Goal: Find specific page/section: Find specific page/section

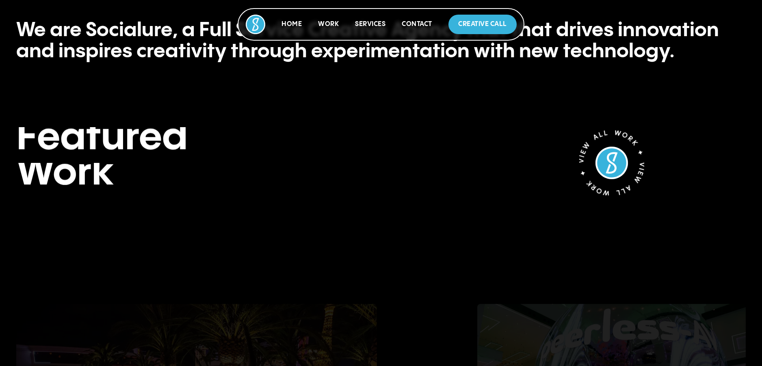
scroll to position [731, 0]
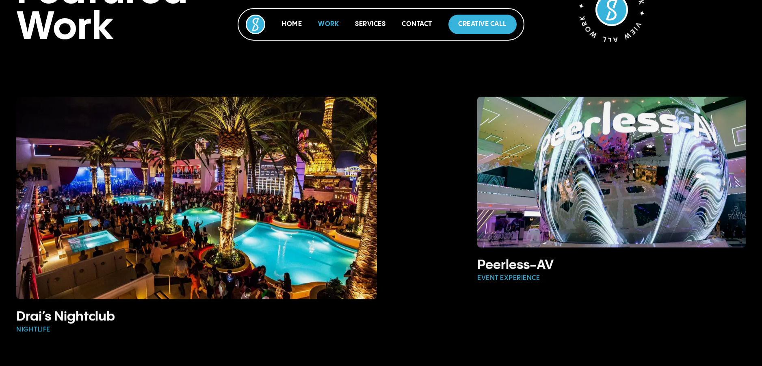
click at [330, 21] on link "Work" at bounding box center [328, 24] width 21 height 7
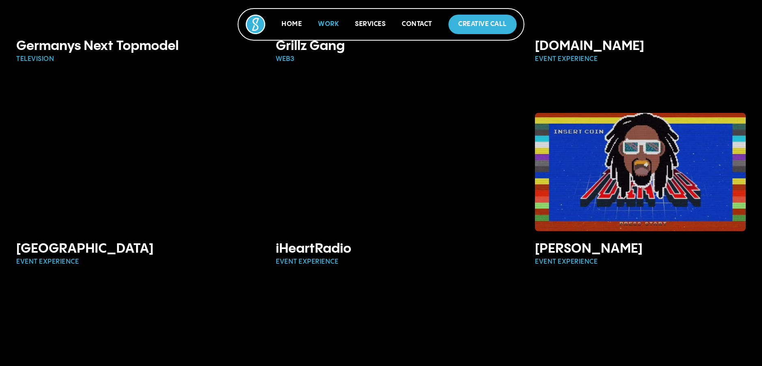
scroll to position [1259, 0]
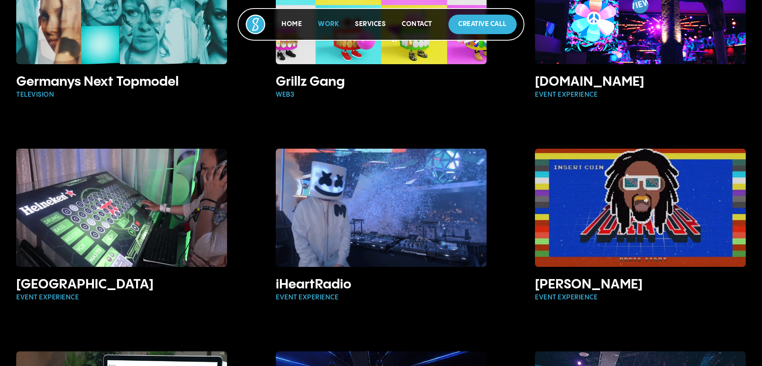
click at [585, 41] on div at bounding box center [381, 24] width 762 height 49
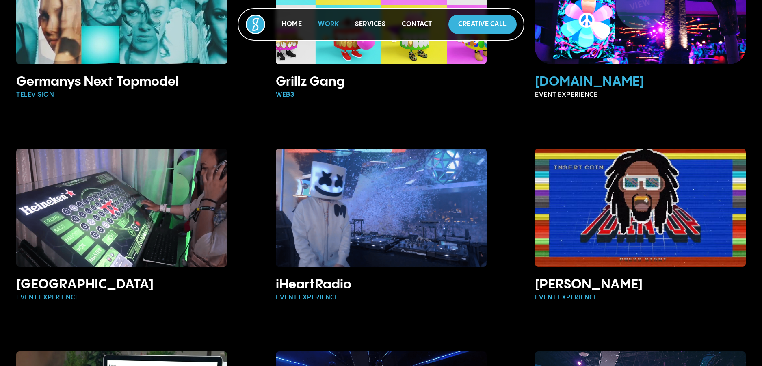
click at [566, 74] on h3 "[DOMAIN_NAME]" at bounding box center [640, 82] width 211 height 16
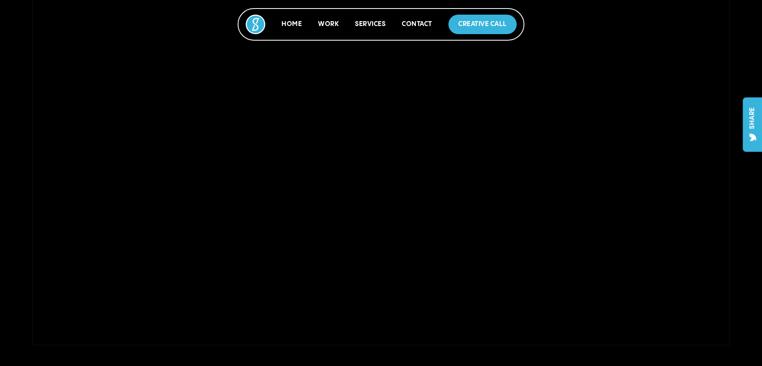
scroll to position [244, 0]
